Goal: Navigation & Orientation: Find specific page/section

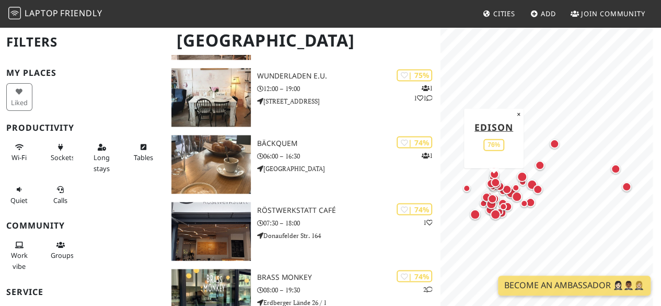
scroll to position [893, 0]
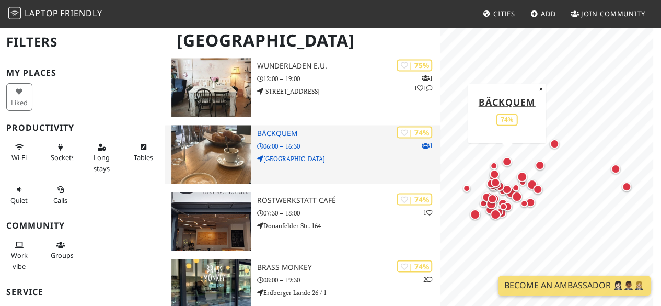
click at [333, 146] on p "06:00 – 16:30" at bounding box center [348, 145] width 183 height 10
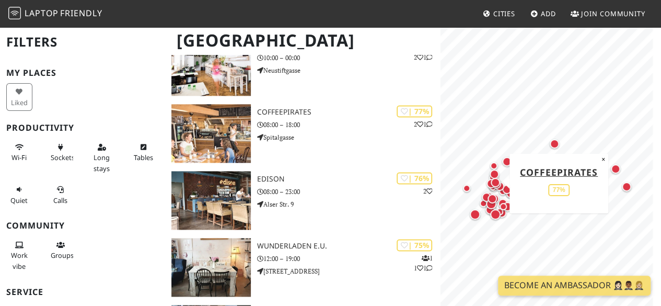
scroll to position [716, 0]
